Goal: Task Accomplishment & Management: Complete application form

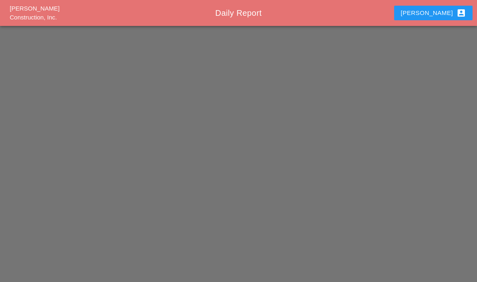
scroll to position [32, 0]
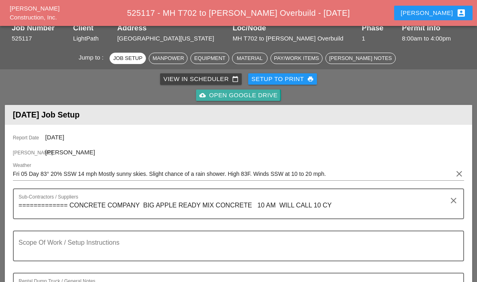
click at [253, 96] on div "cloud_upload Open Google Drive" at bounding box center [238, 95] width 78 height 9
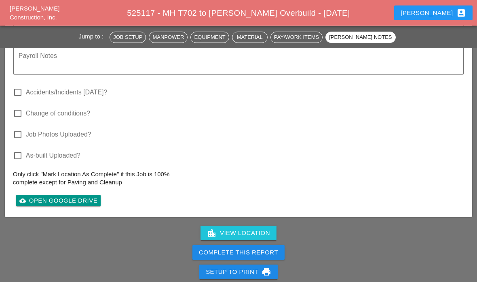
scroll to position [1398, 0]
click at [254, 250] on div "Complete This Report" at bounding box center [238, 252] width 79 height 9
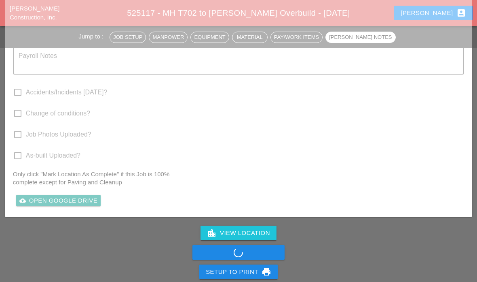
click at [240, 257] on div "Complete This Report" at bounding box center [238, 251] width 477 height 19
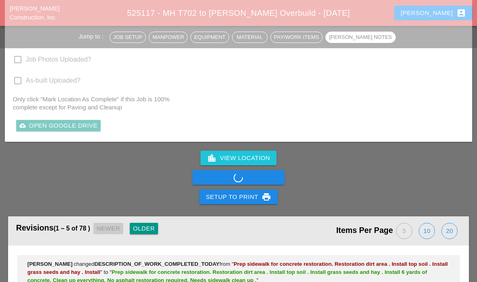
scroll to position [1428, 0]
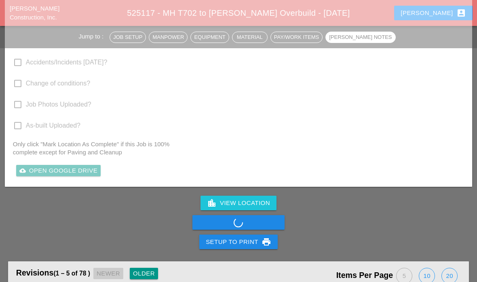
click at [253, 219] on div "Complete This Report" at bounding box center [238, 221] width 477 height 19
click at [251, 221] on div "Complete This Report" at bounding box center [238, 221] width 477 height 19
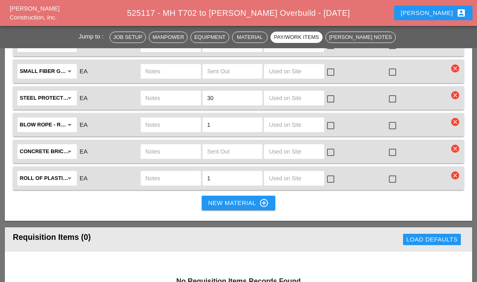
scroll to position [2020, 0]
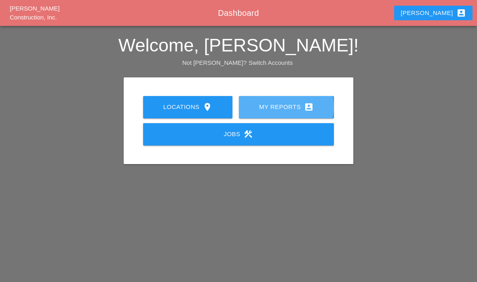
click at [283, 106] on div "My Reports account_box" at bounding box center [286, 107] width 69 height 10
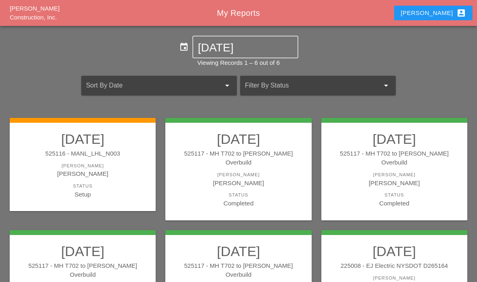
click at [58, 157] on div "525116 - MANL_LHL_N003" at bounding box center [83, 153] width 130 height 9
